Goal: Transaction & Acquisition: Purchase product/service

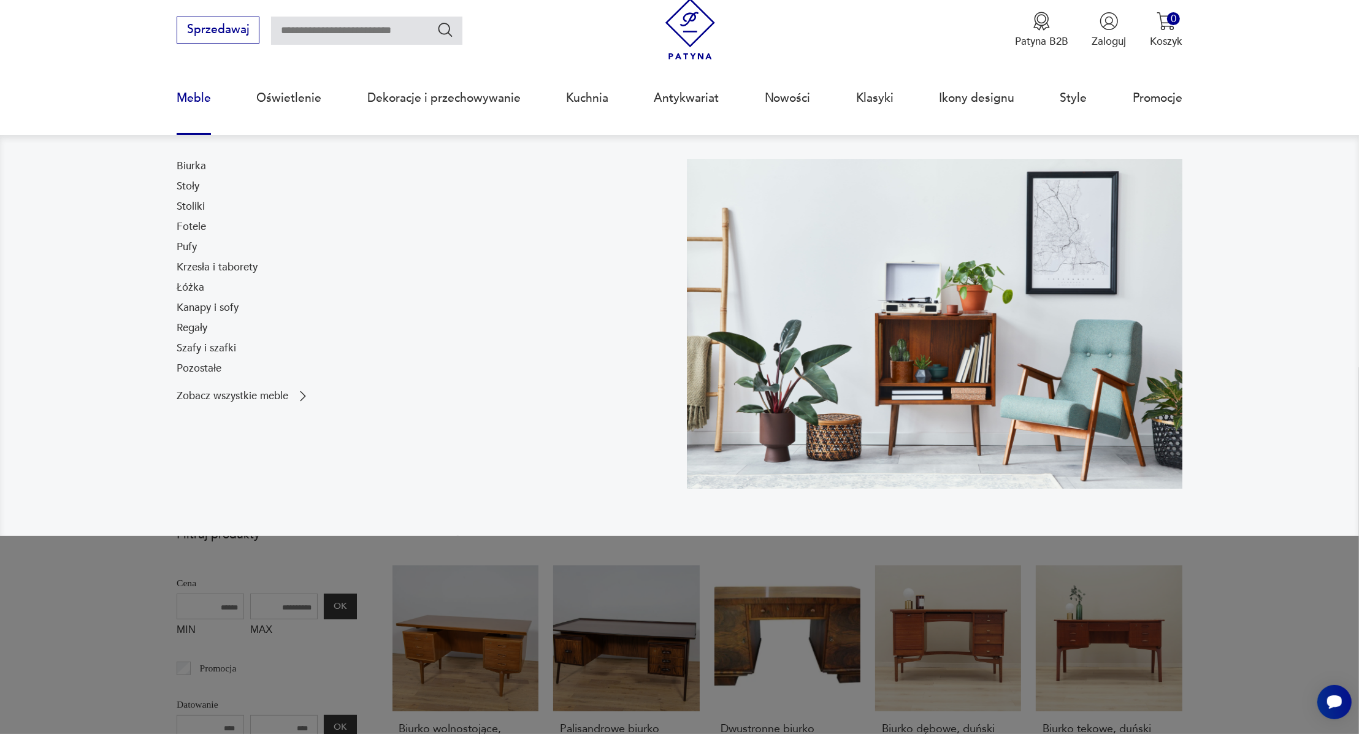
click at [187, 165] on link "Biurka" at bounding box center [191, 166] width 29 height 15
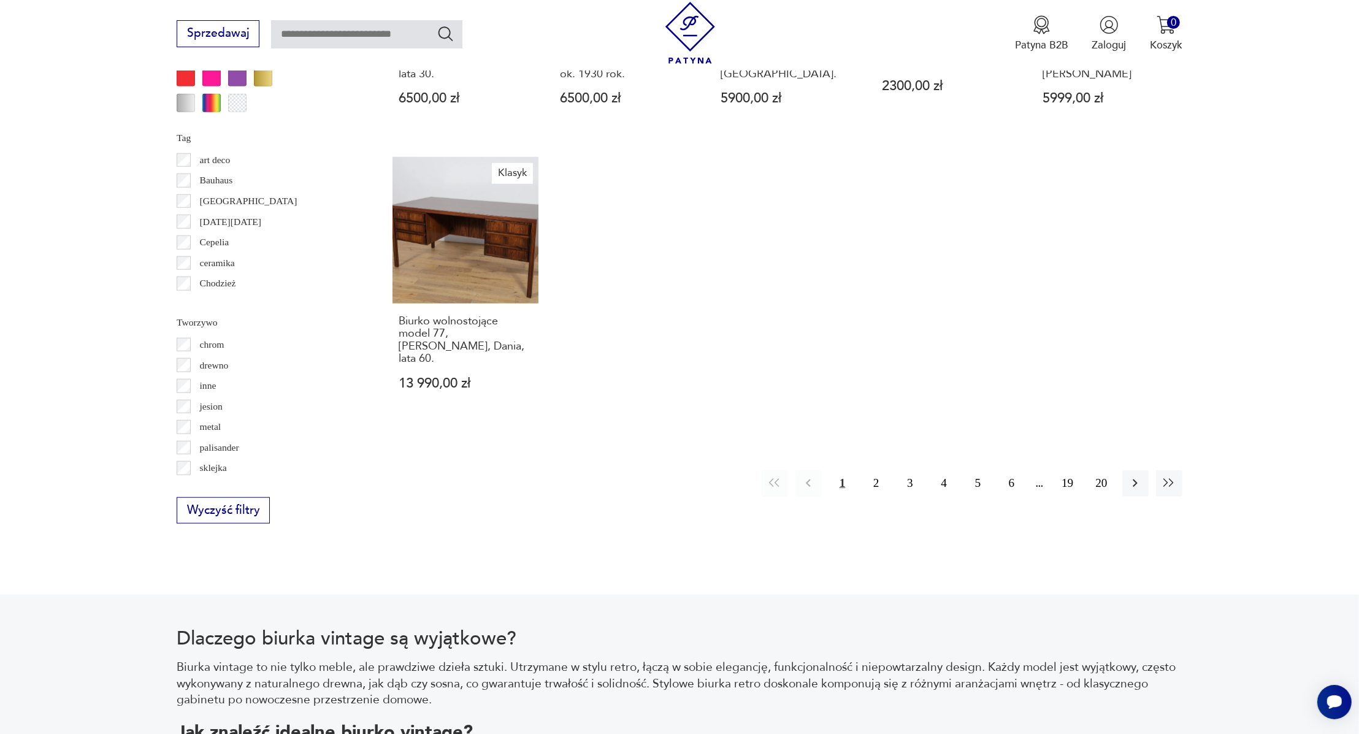
scroll to position [1291, 0]
click at [877, 470] on button "2" at bounding box center [876, 483] width 26 height 26
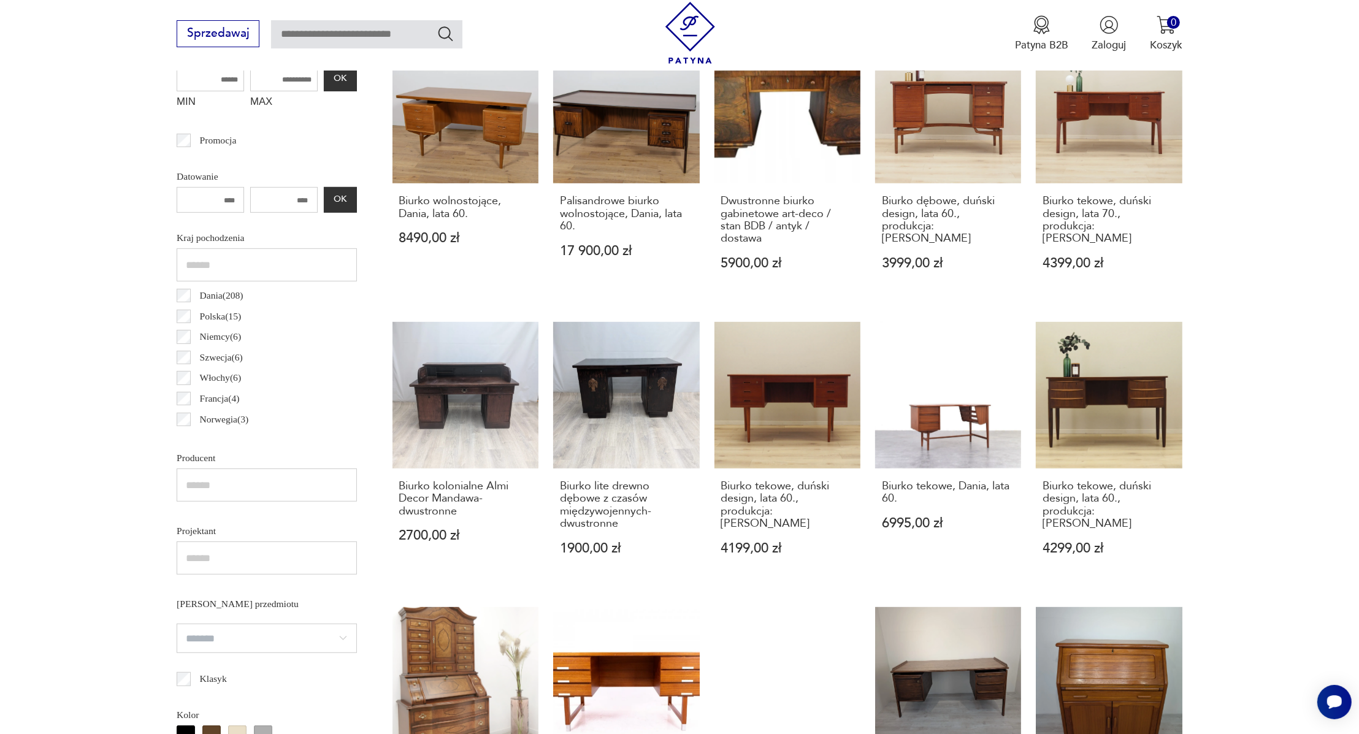
scroll to position [393, 0]
